Goal: Task Accomplishment & Management: Manage account settings

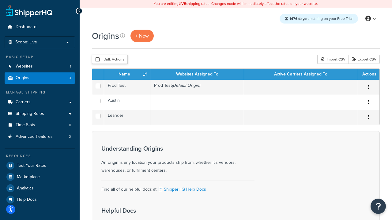
click at [97, 60] on input "checkbox" at bounding box center [97, 59] width 5 height 5
checkbox input "true"
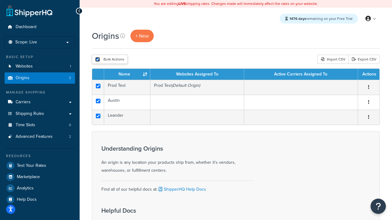
click at [0, 0] on button "Delete" at bounding box center [0, 0] width 0 height 0
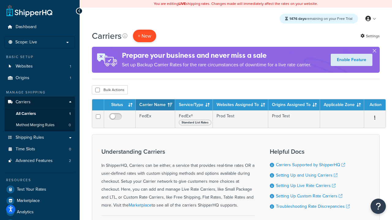
click at [145, 36] on button "+ New" at bounding box center [144, 36] width 23 height 13
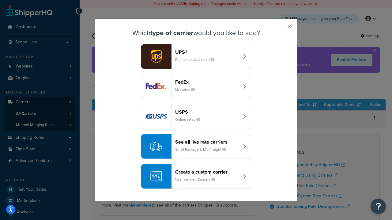
click at [196, 87] on div "FedEx List rates" at bounding box center [207, 86] width 64 height 15
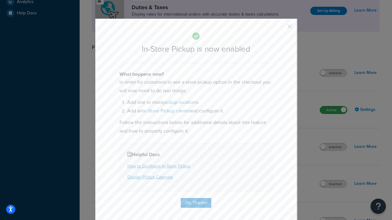
scroll to position [210, 0]
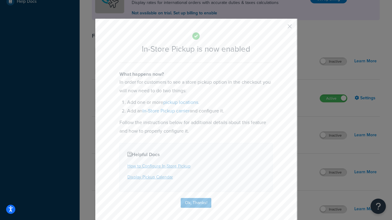
click at [281, 28] on button "button" at bounding box center [281, 29] width 2 height 2
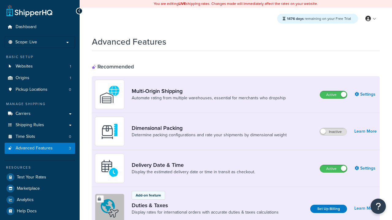
click at [333, 95] on label "Active" at bounding box center [333, 94] width 27 height 7
click at [333, 169] on label "Active" at bounding box center [333, 168] width 27 height 7
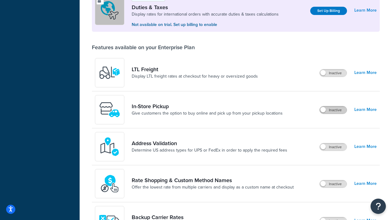
scroll to position [187, 0]
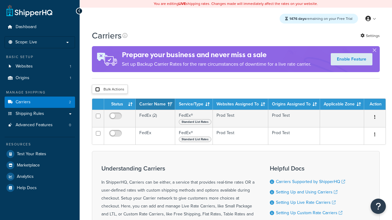
click at [97, 90] on input "checkbox" at bounding box center [97, 89] width 5 height 5
checkbox input "true"
click at [0, 0] on button "Delete" at bounding box center [0, 0] width 0 height 0
